Goal: Information Seeking & Learning: Learn about a topic

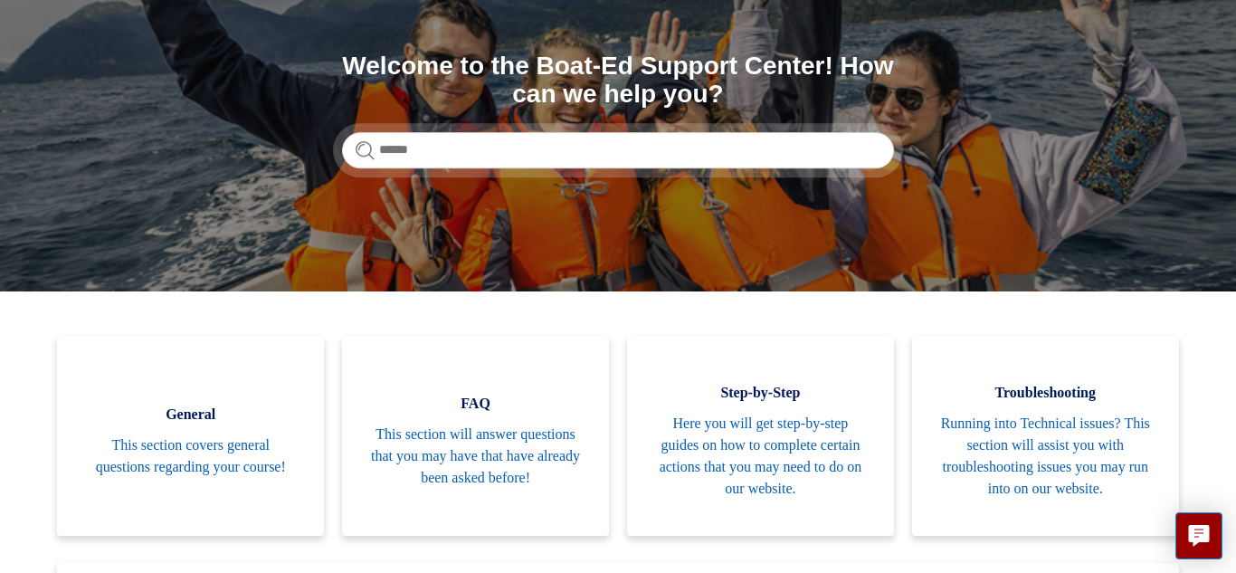
scroll to position [203, 0]
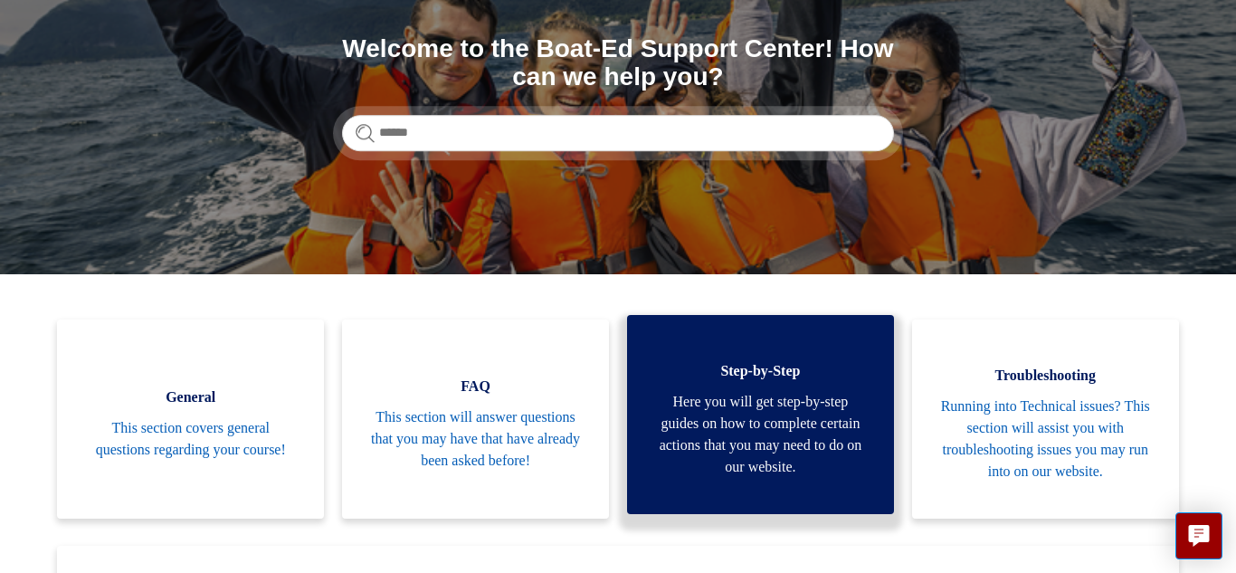
click at [780, 451] on span "Here you will get step-by-step guides on how to complete certain actions that y…" at bounding box center [760, 434] width 213 height 87
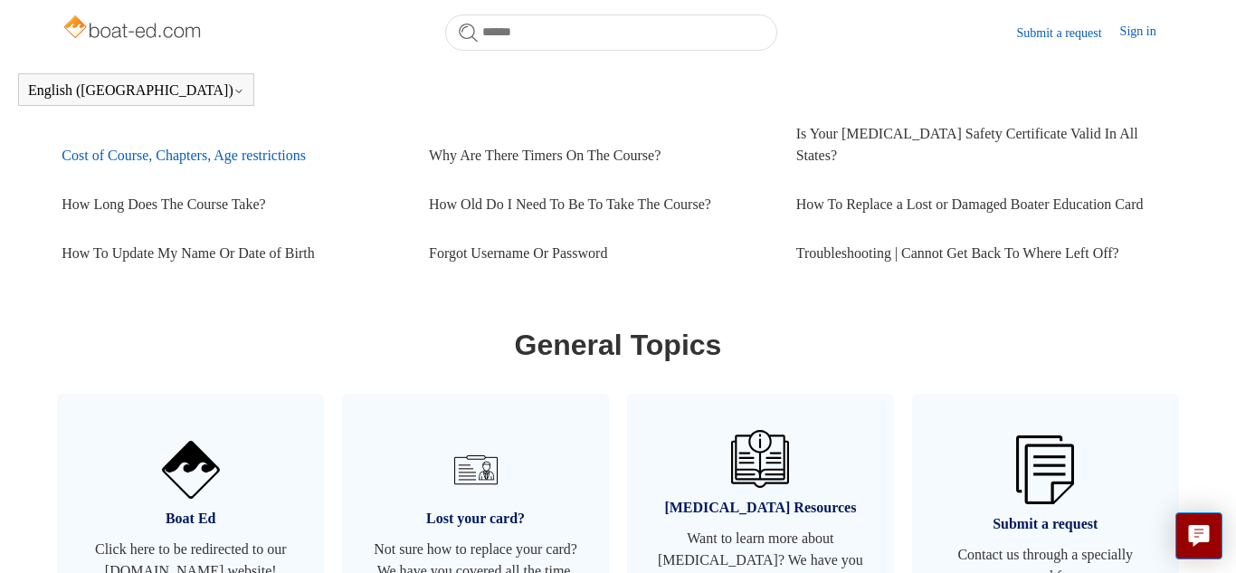
scroll to position [839, 0]
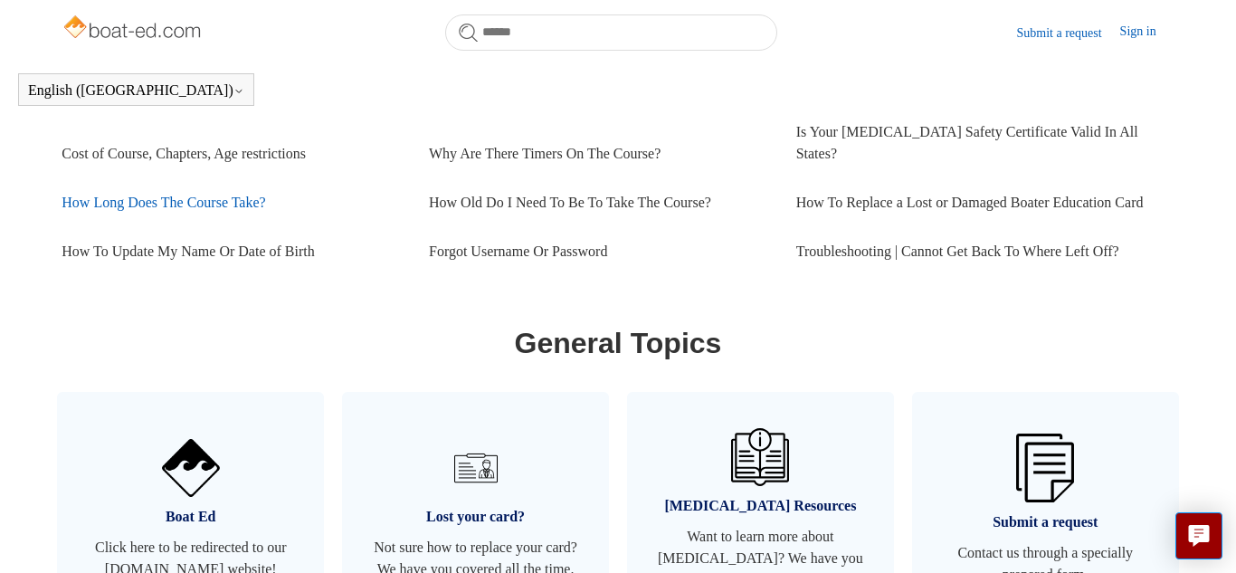
click at [267, 212] on link "How Long Does The Course Take?" at bounding box center [232, 202] width 340 height 49
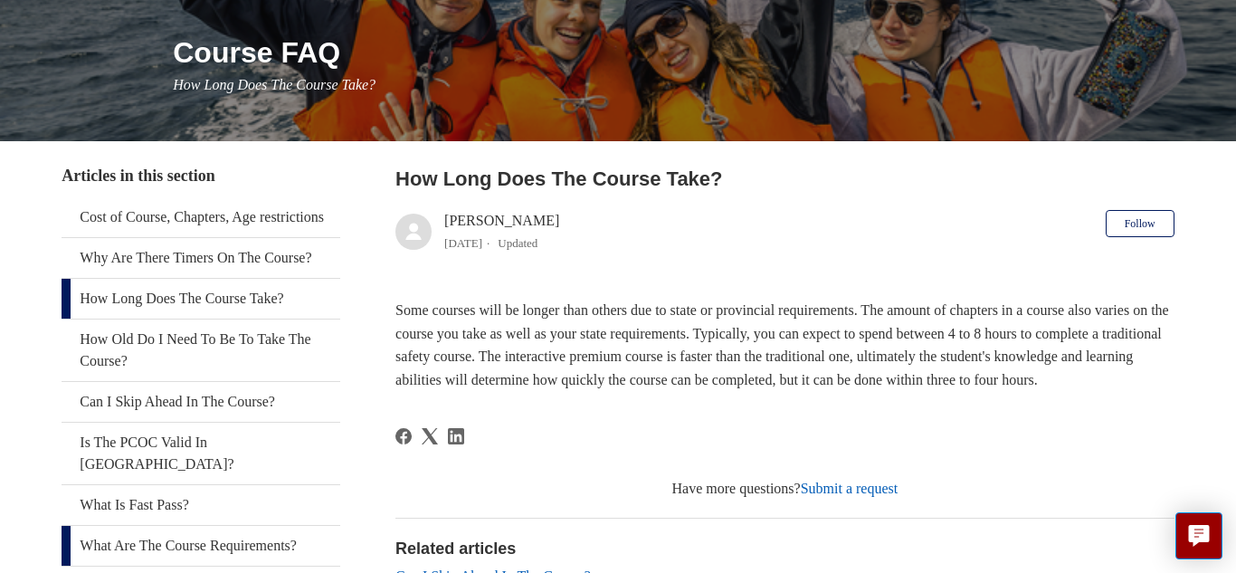
scroll to position [204, 0]
